Goal: Obtain resource: Download file/media

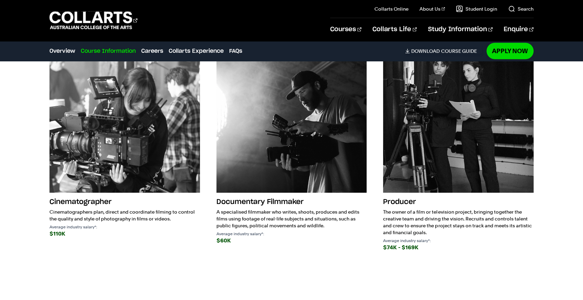
scroll to position [1215, 0]
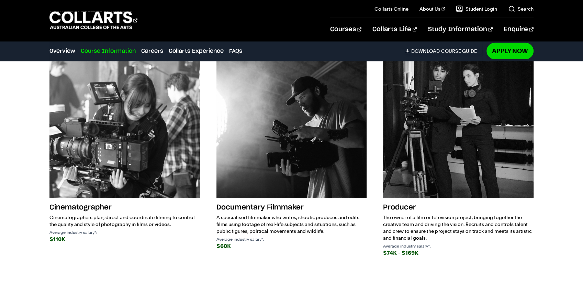
drag, startPoint x: 260, startPoint y: 205, endPoint x: 418, endPoint y: 213, distance: 158.5
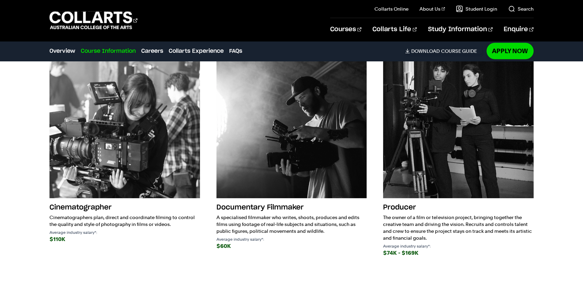
checkbox input "true"
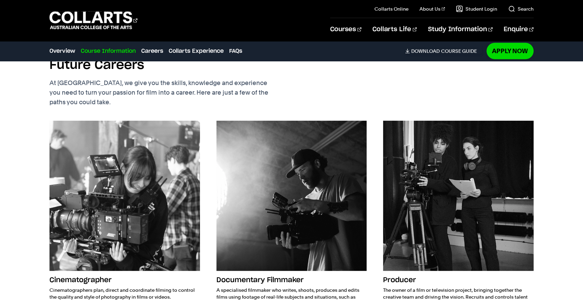
checkbox input "false"
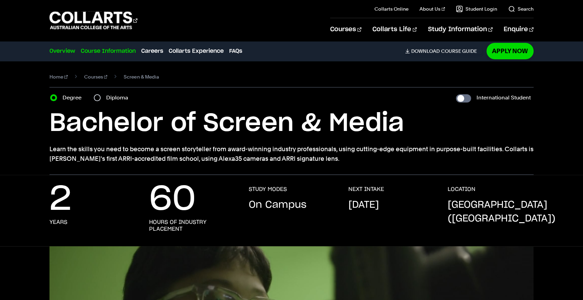
click at [136, 55] on link "Course Information" at bounding box center [108, 51] width 55 height 8
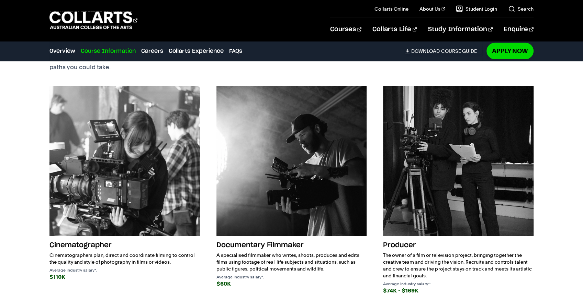
scroll to position [1244, 0]
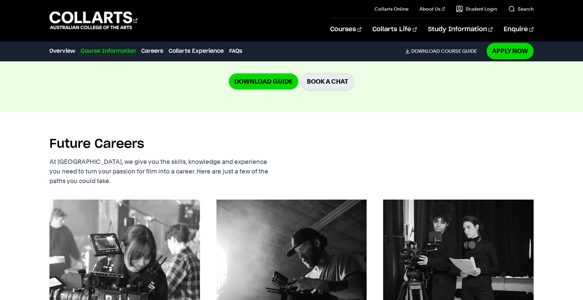
scroll to position [1544, 0]
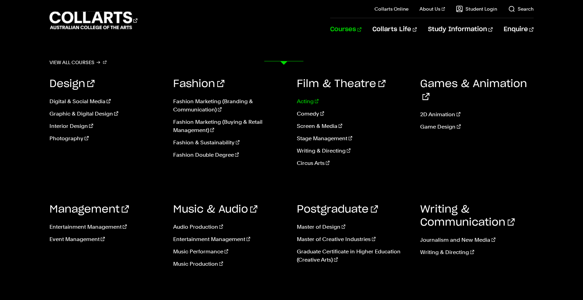
click at [314, 106] on link "Acting" at bounding box center [353, 102] width 113 height 8
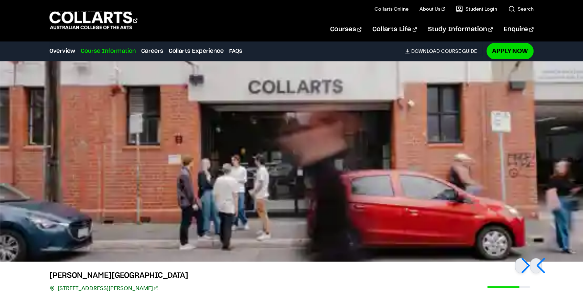
scroll to position [1634, 0]
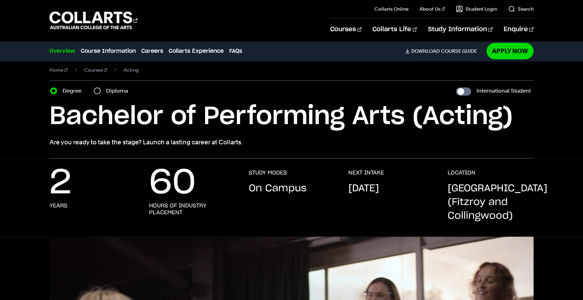
scroll to position [0, 0]
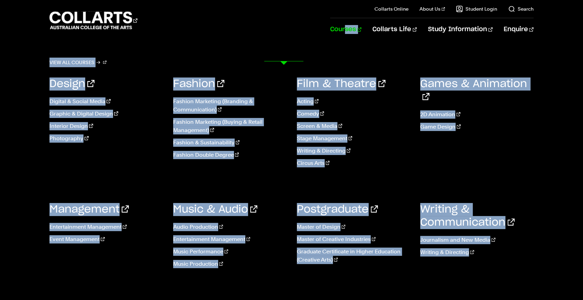
drag, startPoint x: 304, startPoint y: 46, endPoint x: 286, endPoint y: 47, distance: 17.5
click at [330, 41] on ul "Courses View all courses Design Digital & Social Media Graphic & Digital Design…" at bounding box center [431, 29] width 203 height 23
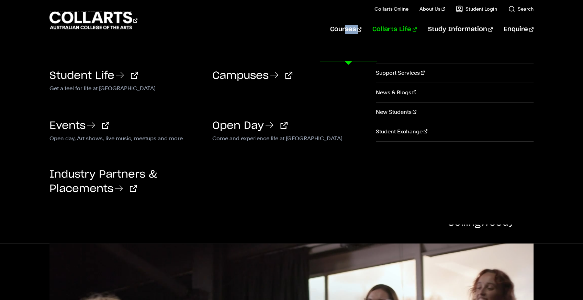
click at [361, 41] on li "Collarts Life Student Life Get a feel for life at [GEOGRAPHIC_DATA] Come and ex…" at bounding box center [388, 29] width 55 height 23
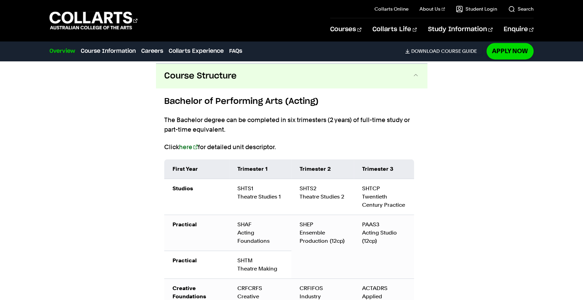
scroll to position [664, 0]
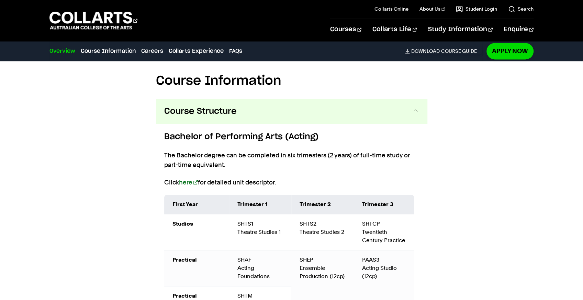
click at [180, 27] on link "Download Guide" at bounding box center [135, 19] width 89 height 17
